Goal: Transaction & Acquisition: Register for event/course

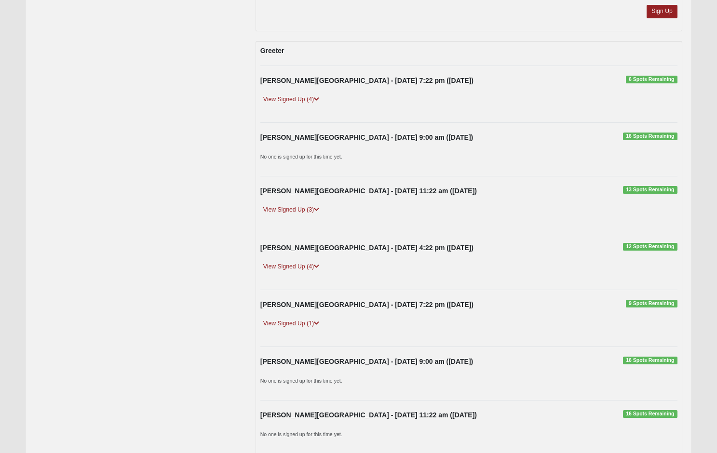
scroll to position [2873, 0]
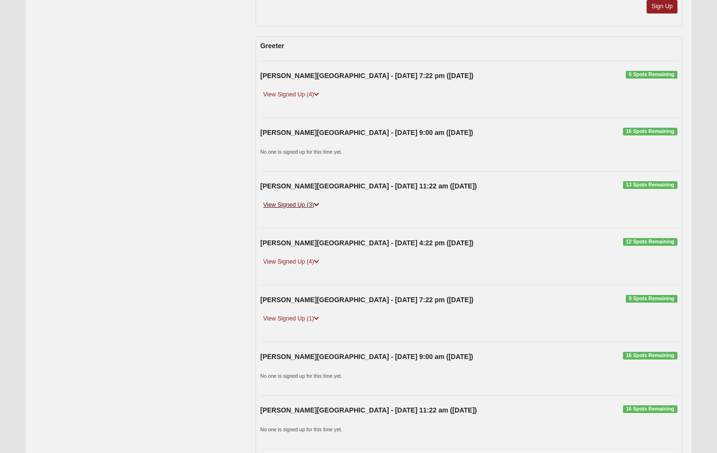
click at [318, 202] on icon at bounding box center [316, 205] width 5 height 6
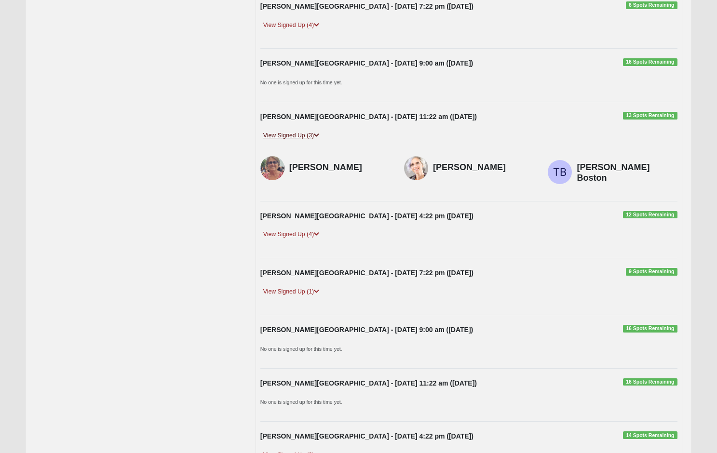
scroll to position [2948, 0]
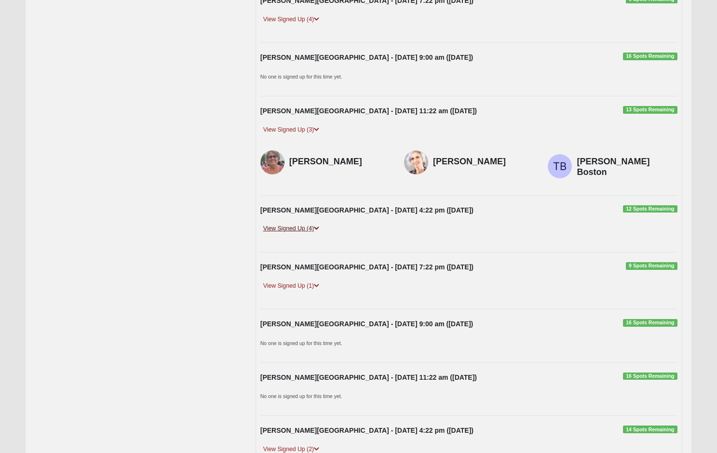
click at [318, 226] on icon at bounding box center [316, 229] width 5 height 6
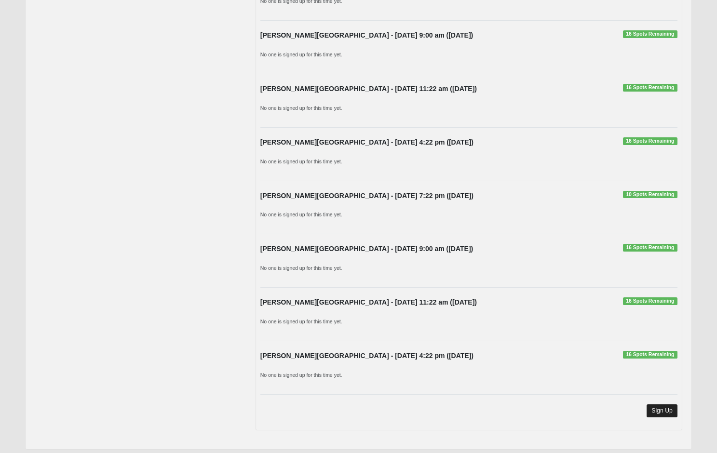
scroll to position [3516, 0]
click at [657, 405] on link "Sign Up" at bounding box center [662, 411] width 31 height 13
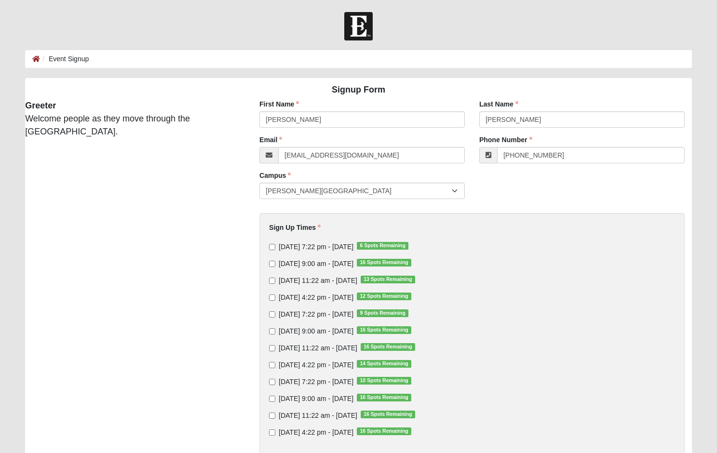
click at [273, 348] on input "[DATE] 11:22 am - [DATE] 16 Spots Remaining" at bounding box center [272, 348] width 6 height 6
checkbox input "true"
click at [273, 364] on input "[DATE] 4:22 pm - [DATE] 14 Spots Remaining" at bounding box center [272, 365] width 6 height 6
checkbox input "true"
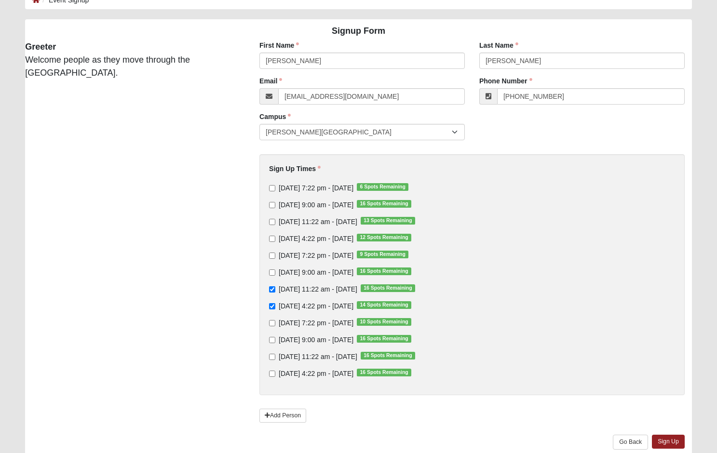
scroll to position [61, 0]
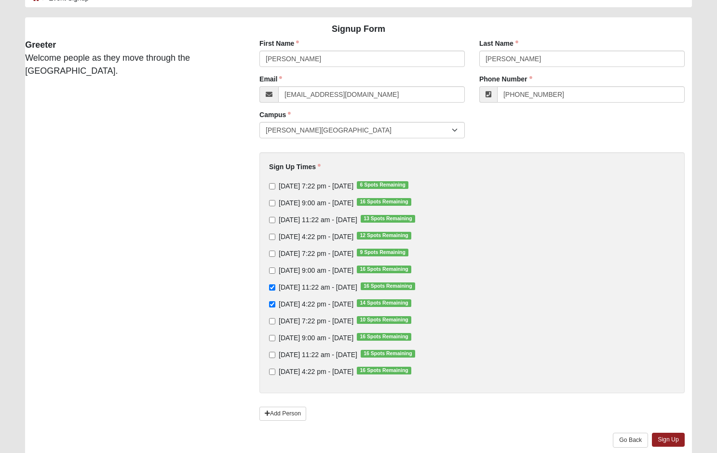
click at [273, 354] on input "[DATE] 11:22 am - [DATE] 16 Spots Remaining" at bounding box center [272, 355] width 6 height 6
checkbox input "true"
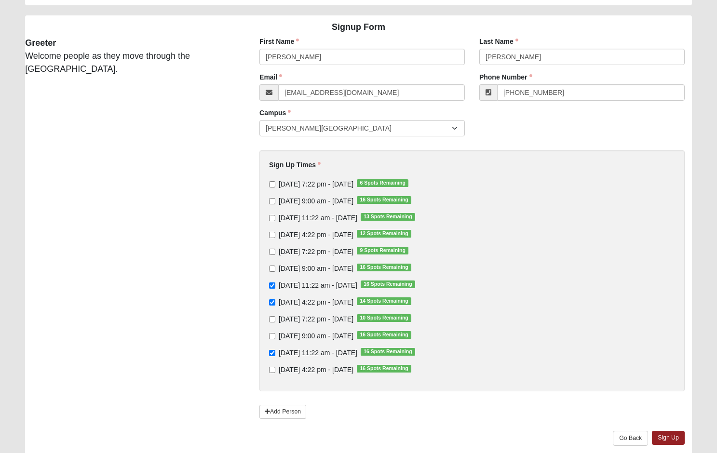
scroll to position [64, 0]
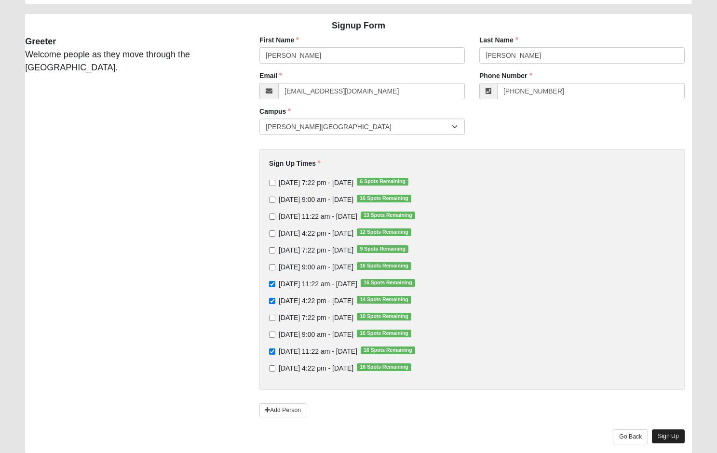
click at [665, 433] on link "Sign Up" at bounding box center [668, 437] width 33 height 14
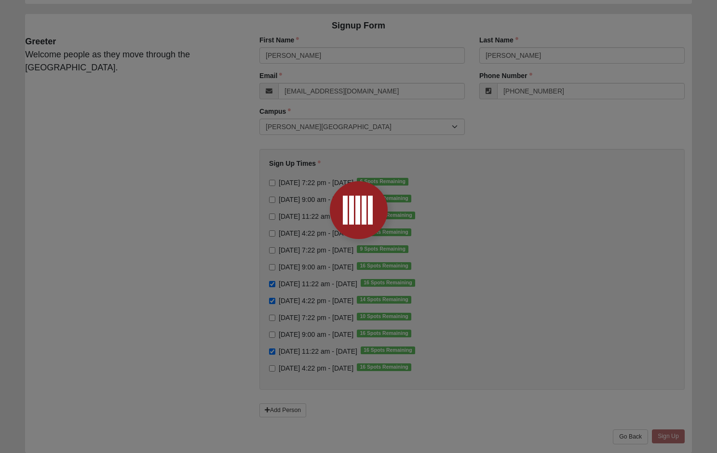
scroll to position [0, 0]
